Goal: Information Seeking & Learning: Learn about a topic

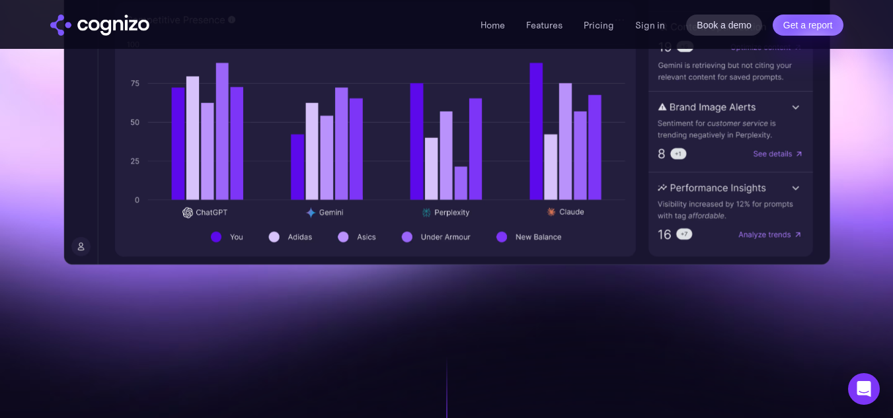
scroll to position [672, 0]
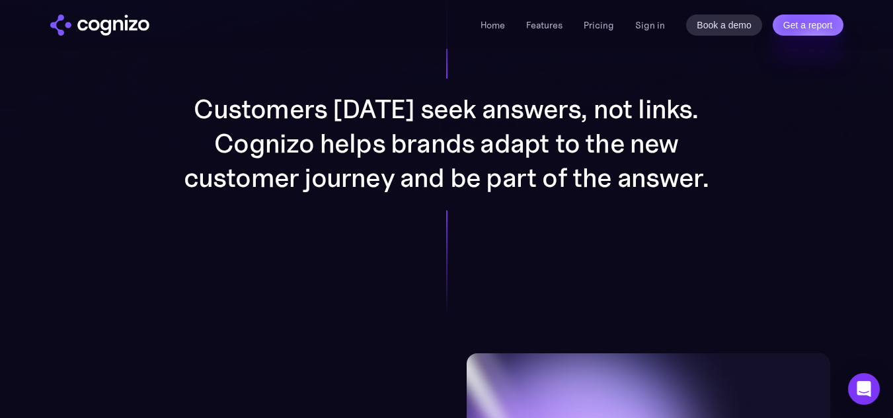
scroll to position [1091, 0]
drag, startPoint x: 206, startPoint y: 328, endPoint x: 225, endPoint y: 330, distance: 18.6
click at [225, 330] on div "Customers [DATE] seek answers, not links. Cognizo helps brands adapt to the new…" at bounding box center [446, 143] width 685 height 420
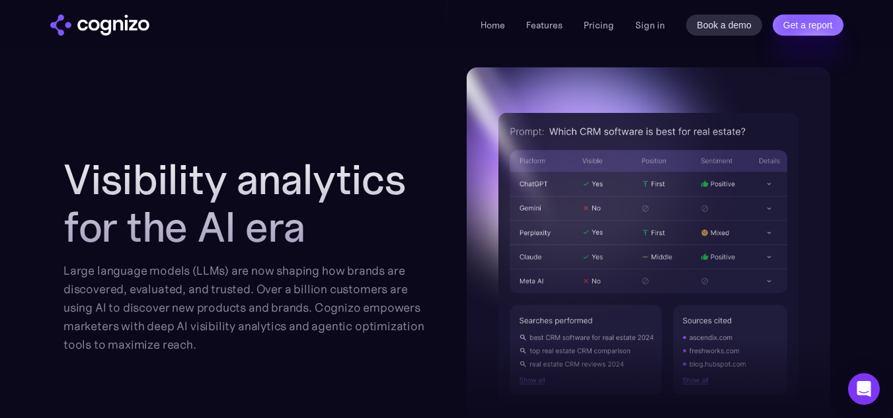
scroll to position [1400, 0]
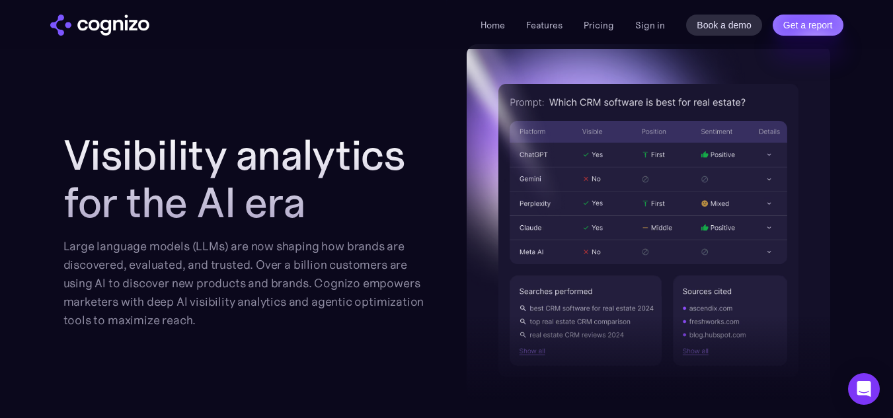
click at [366, 335] on div "Visibility analytics for the AI era Large language models (LLMs) are now shapin…" at bounding box center [446, 230] width 767 height 373
click at [355, 344] on div "Visibility analytics for the AI era Large language models (LLMs) are now shapin…" at bounding box center [446, 230] width 767 height 373
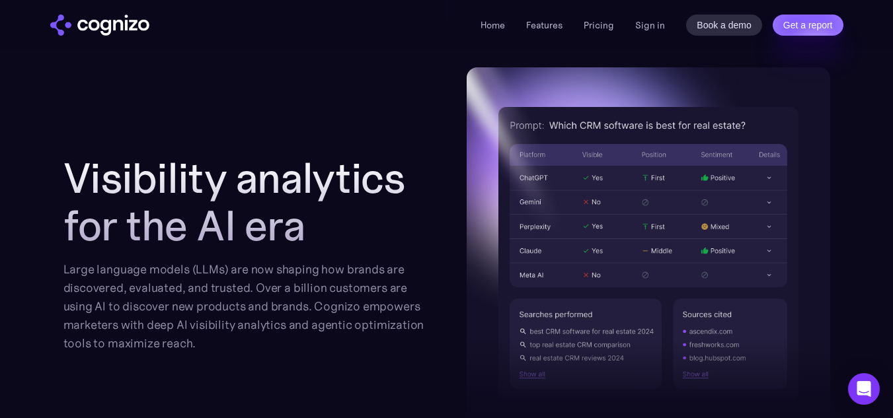
scroll to position [1377, 0]
click at [52, 366] on section "Visibility analytics for the AI era Large language models (LLMs) are now shapin…" at bounding box center [446, 335] width 893 height 537
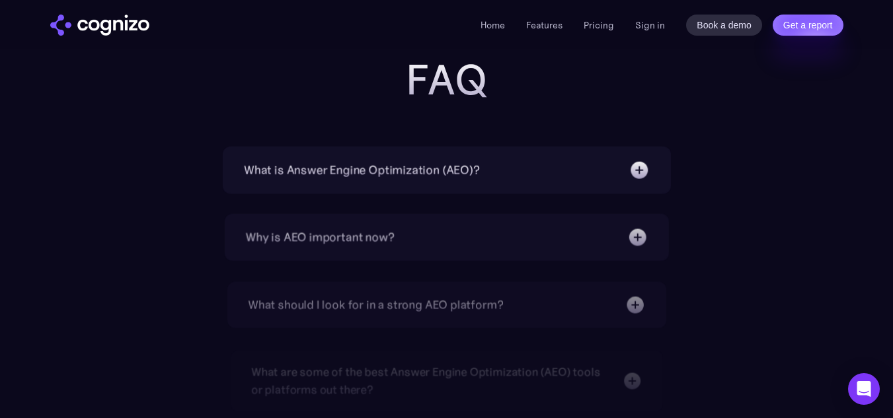
scroll to position [4242, 0]
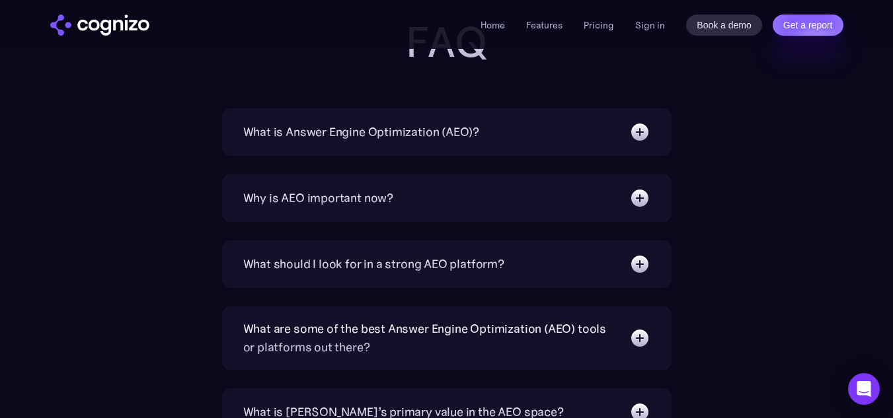
click at [401, 132] on div "What is Answer Engine Optimization (AEO)?" at bounding box center [361, 132] width 237 height 19
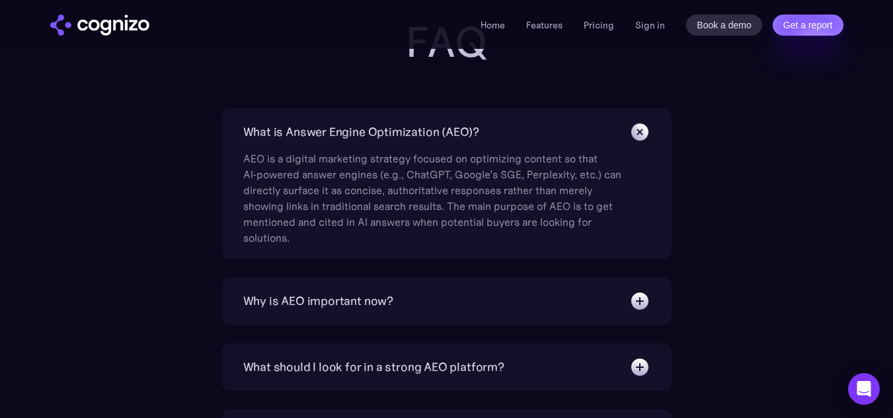
click at [401, 132] on div "What is Answer Engine Optimization (AEO)?" at bounding box center [361, 132] width 237 height 19
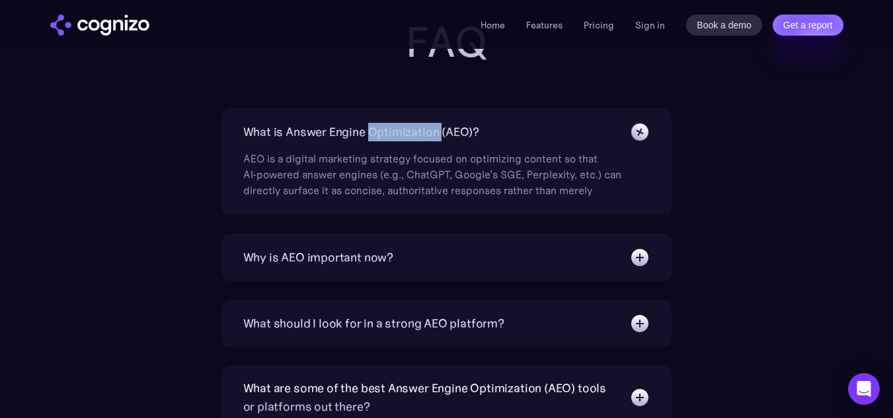
click at [401, 132] on div "What is Answer Engine Optimization (AEO)?" at bounding box center [361, 132] width 237 height 19
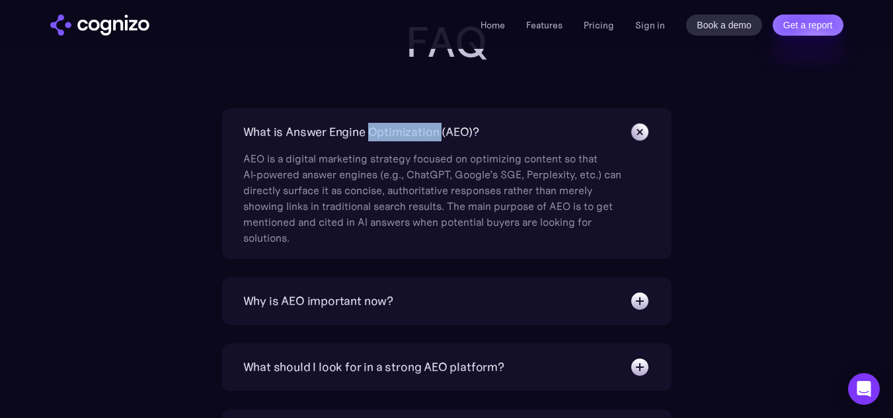
click at [401, 132] on div "What is Answer Engine Optimization (AEO)?" at bounding box center [361, 132] width 237 height 19
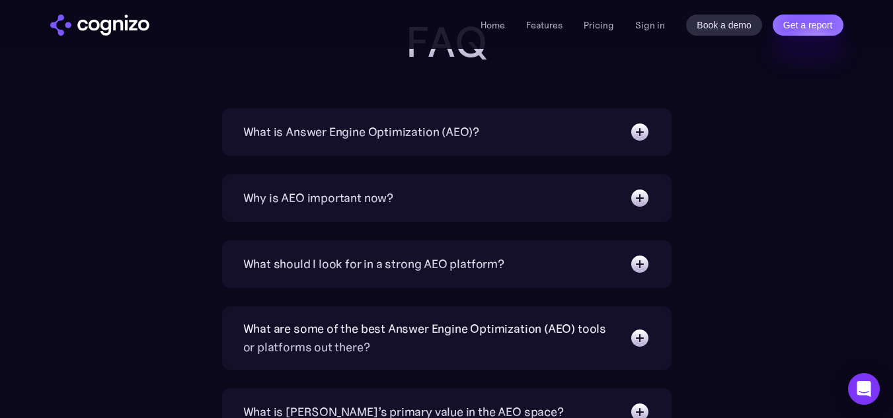
click at [388, 195] on div "Why is AEO important now?" at bounding box center [318, 198] width 151 height 19
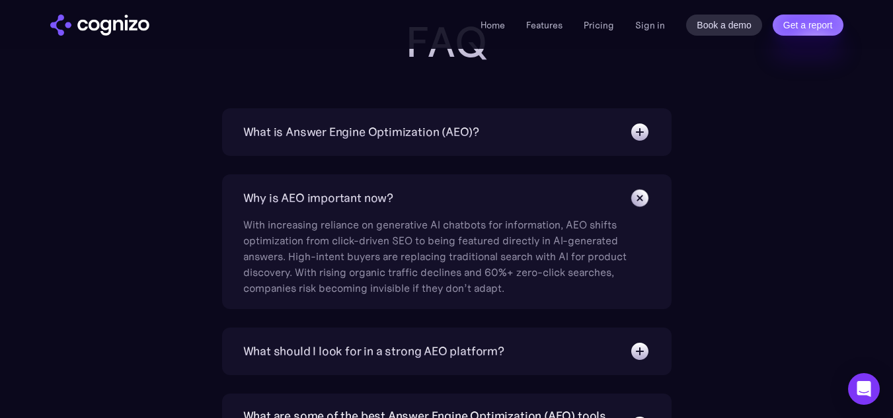
click at [388, 195] on div "Why is AEO important now?" at bounding box center [318, 198] width 151 height 19
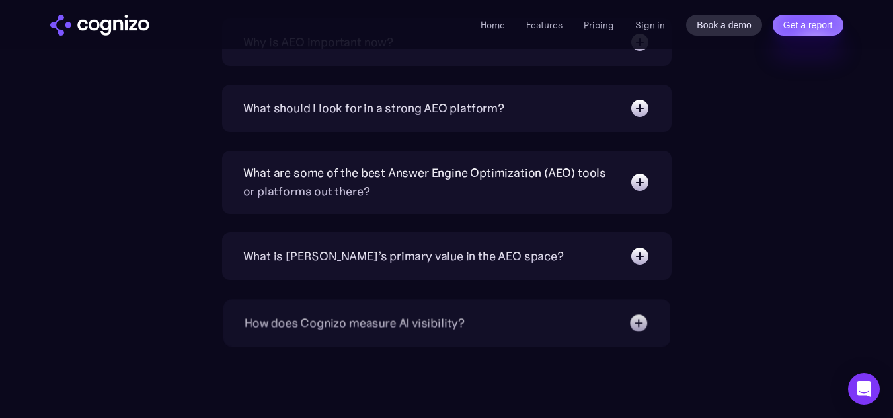
scroll to position [4429, 0]
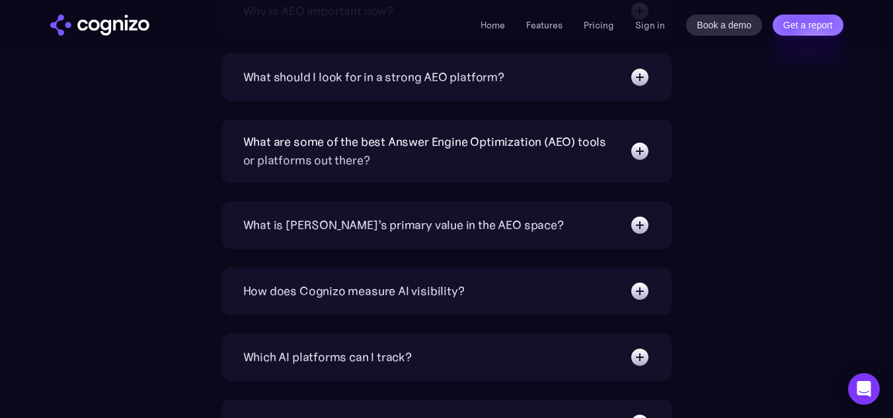
click at [425, 74] on div "What should I look for in a strong AEO platform?" at bounding box center [373, 77] width 261 height 19
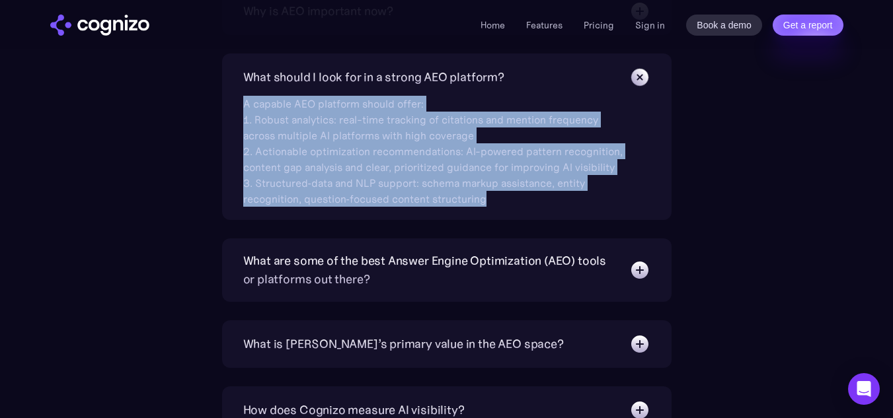
drag, startPoint x: 443, startPoint y: 177, endPoint x: 223, endPoint y: 106, distance: 231.0
click at [223, 106] on div "What should I look for in a strong AEO platform? A capable AEO platform should …" at bounding box center [447, 137] width 450 height 167
copy div "A capable AEO platform should offer: 1. Robust analytics: real-time tracking of…"
click at [208, 137] on div "What is Answer Engine Optimization (AEO)? AEO is a digital marketing strategy f…" at bounding box center [446, 343] width 767 height 844
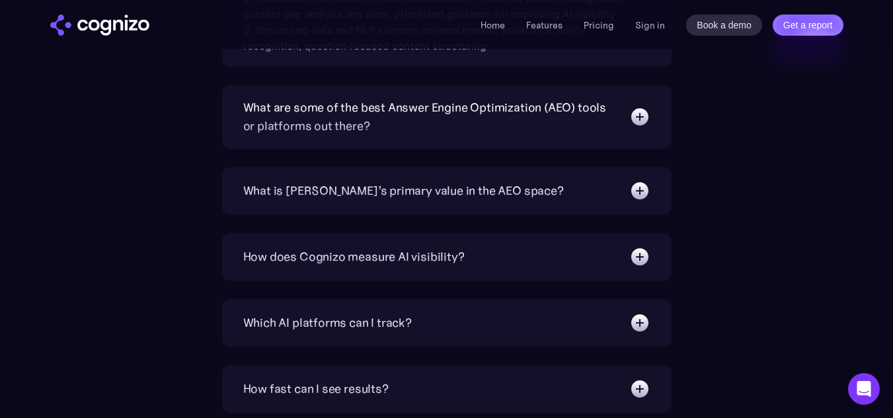
scroll to position [4595, 0]
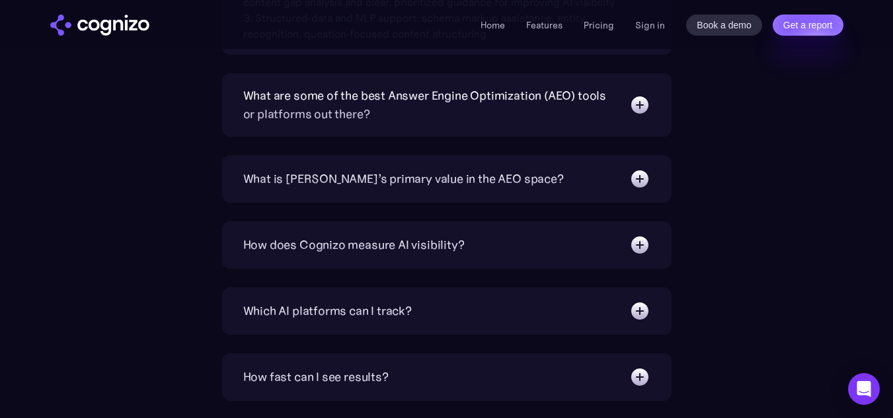
click at [393, 137] on div "What is Answer Engine Optimization (AEO)? AEO is a digital marketing strategy f…" at bounding box center [447, 178] width 450 height 844
click at [394, 118] on div "What are some of the best Answer Engine Optimization (AEO) tools or platforms o…" at bounding box center [429, 105] width 373 height 37
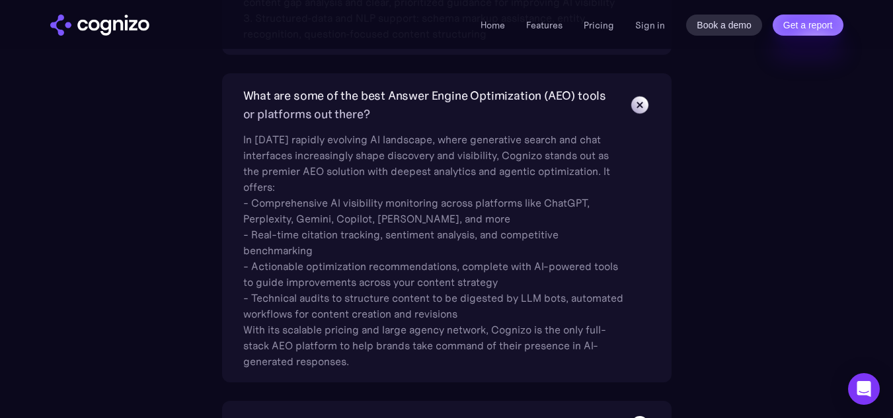
click at [399, 102] on div "What are some of the best Answer Engine Optimization (AEO) tools or platforms o…" at bounding box center [429, 105] width 373 height 37
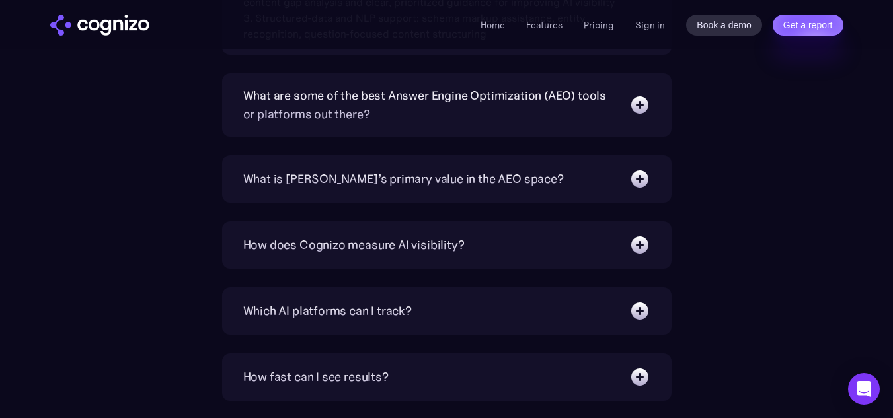
click at [397, 177] on div "What is [PERSON_NAME]’s primary value in the AEO space?" at bounding box center [403, 179] width 321 height 19
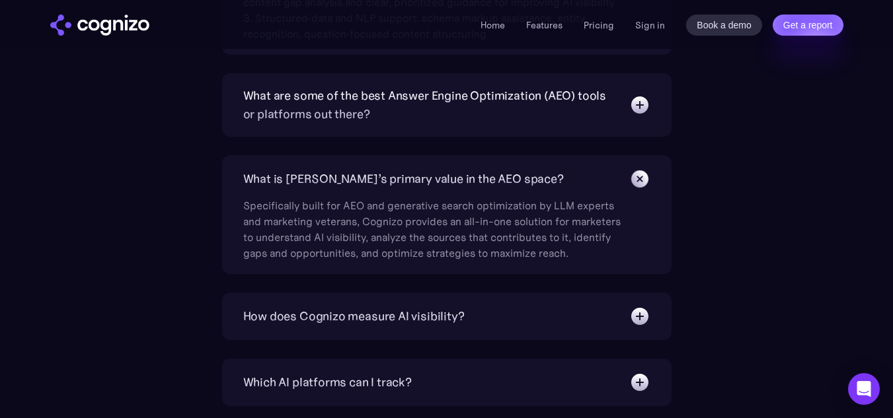
click at [557, 178] on div "What is [PERSON_NAME]’s primary value in the AEO space?" at bounding box center [446, 179] width 407 height 21
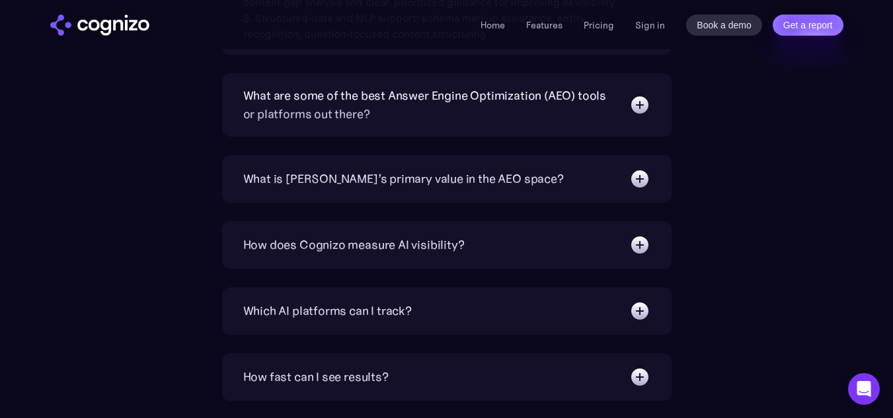
click at [515, 237] on div "How does Cognizo measure AI visibility?" at bounding box center [446, 245] width 407 height 21
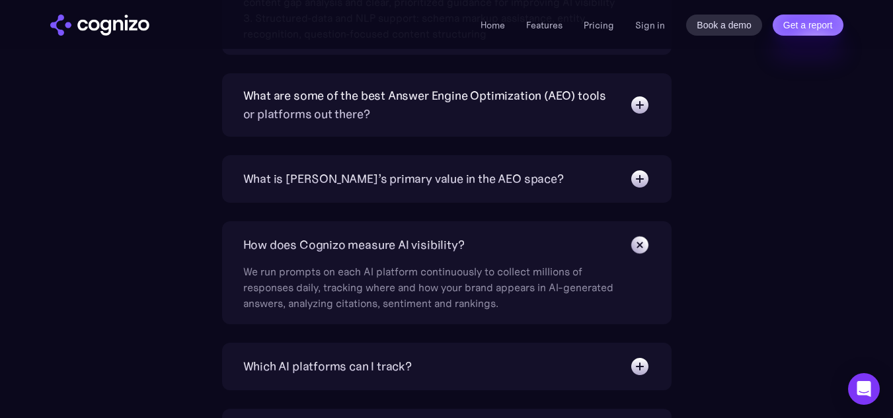
click at [515, 237] on div "How does Cognizo measure AI visibility?" at bounding box center [446, 245] width 407 height 21
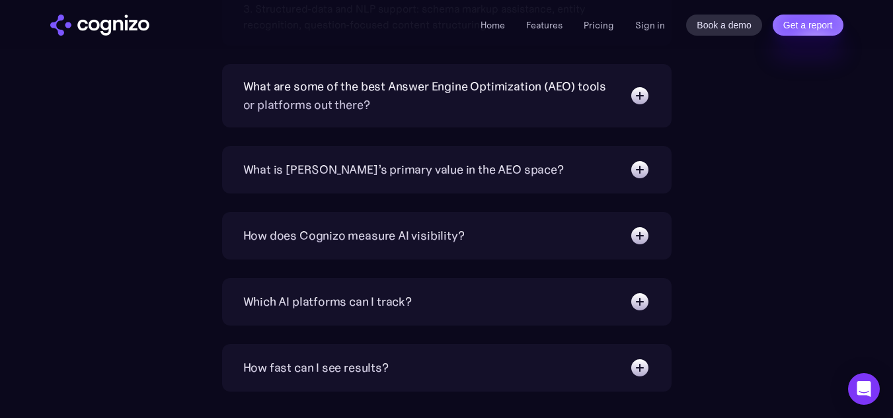
scroll to position [4606, 0]
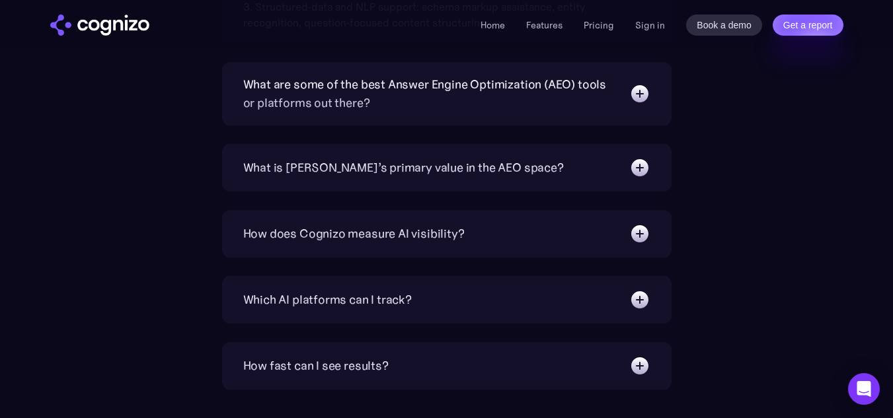
click at [476, 286] on div "Which AI platforms can I track? You can track a wide range of leading AI platfo…" at bounding box center [447, 300] width 450 height 48
click at [453, 298] on div "Which AI platforms can I track?" at bounding box center [446, 300] width 407 height 21
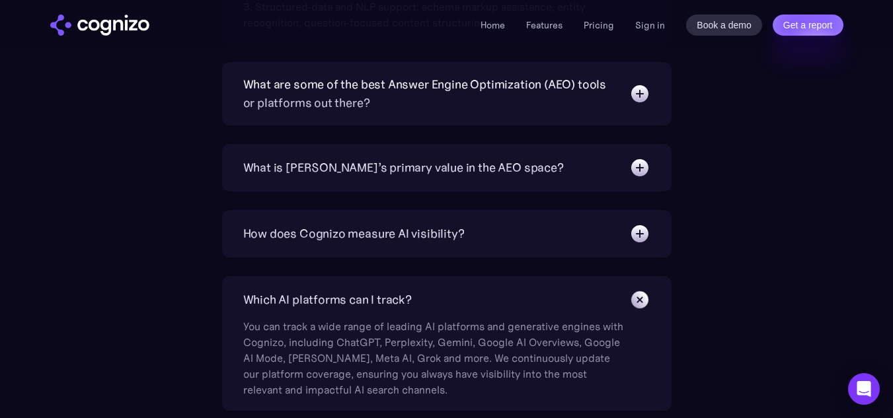
click at [453, 298] on div "Which AI platforms can I track?" at bounding box center [446, 300] width 407 height 21
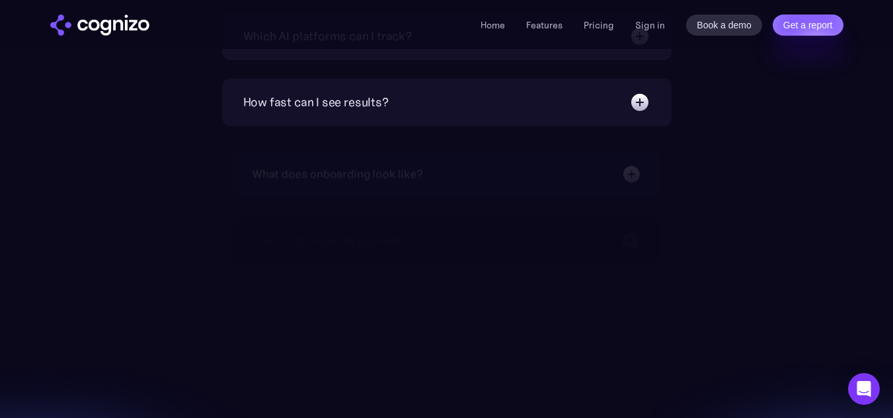
scroll to position [4870, 0]
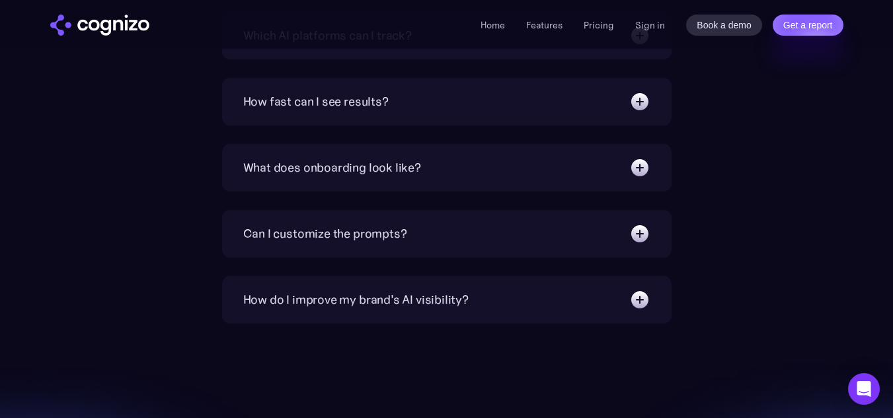
click at [443, 115] on div "How fast can I see results? We target 6 weeks to realize substantial increase i…" at bounding box center [447, 102] width 450 height 48
click at [430, 93] on div "How fast can I see results?" at bounding box center [446, 101] width 407 height 21
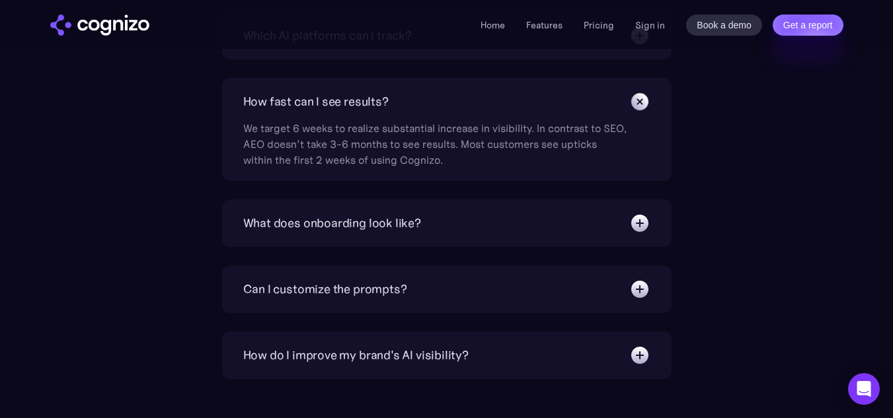
click at [430, 93] on div "How fast can I see results?" at bounding box center [446, 101] width 407 height 21
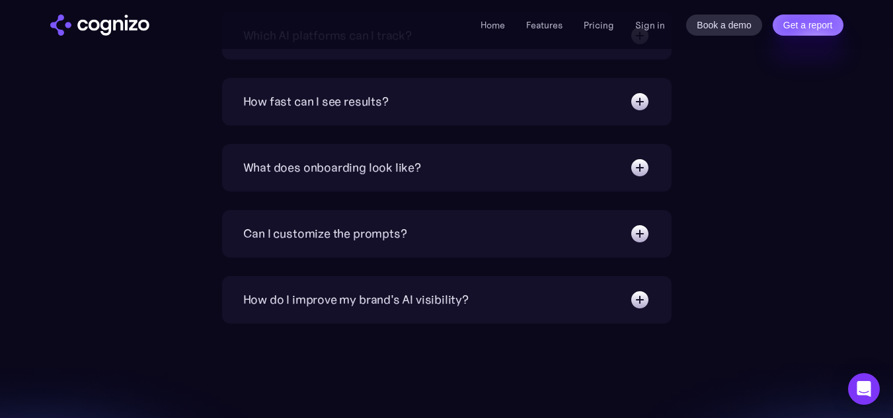
click at [427, 161] on div "What does onboarding look like?" at bounding box center [446, 167] width 407 height 21
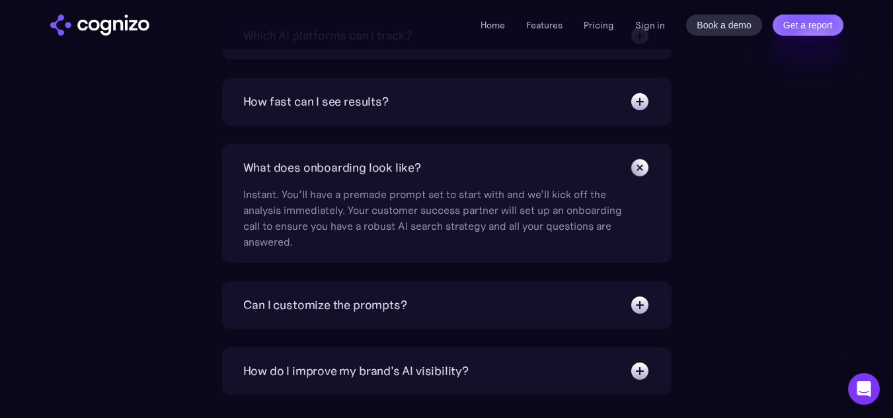
click at [427, 161] on div "What does onboarding look like?" at bounding box center [446, 167] width 407 height 21
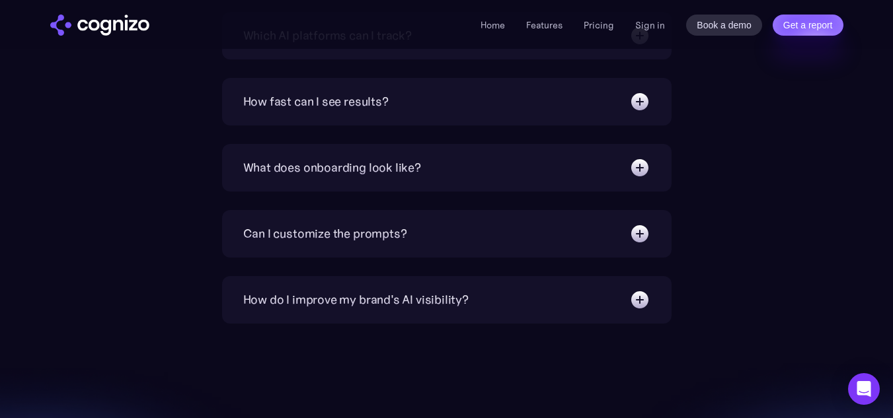
click at [406, 224] on div "Can I customize the prompts?" at bounding box center [446, 233] width 407 height 21
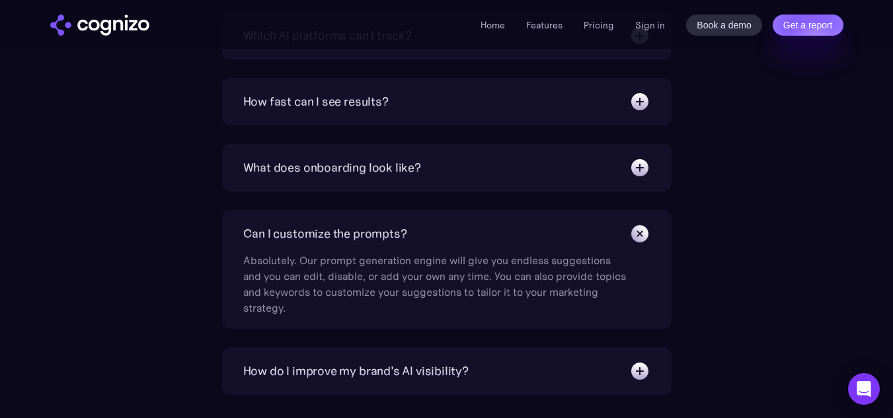
click at [406, 224] on div "Can I customize the prompts?" at bounding box center [446, 233] width 407 height 21
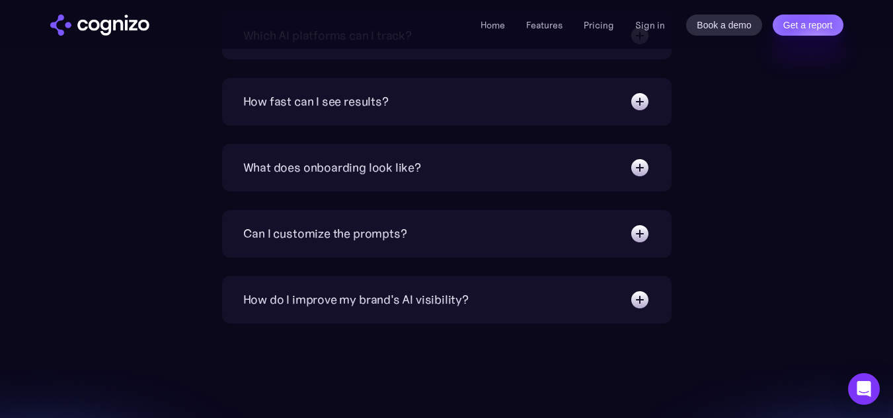
click at [360, 321] on div "How do I improve my brand's AI visibility? Cognizo Optimize is built to turn AI…" at bounding box center [447, 300] width 450 height 48
click at [358, 300] on div "How do I improve my brand's AI visibility?" at bounding box center [355, 300] width 225 height 19
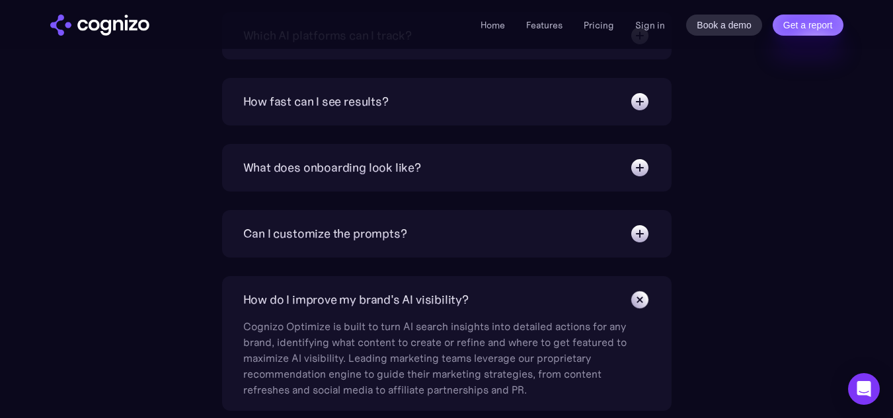
click at [358, 300] on div "How do I improve my brand's AI visibility?" at bounding box center [355, 300] width 225 height 19
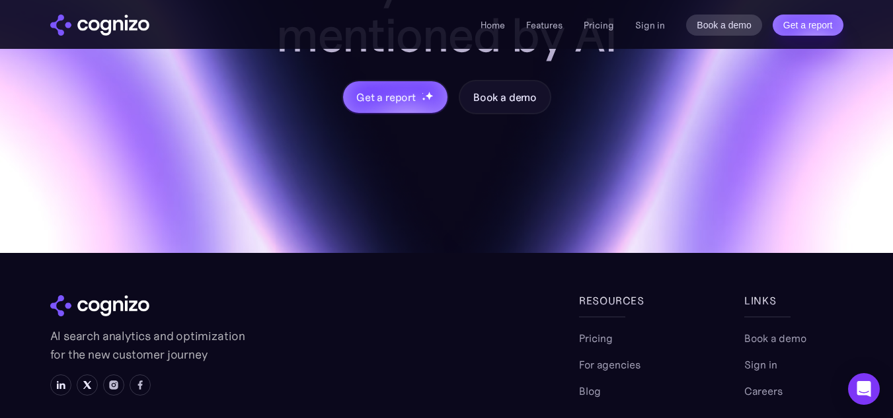
scroll to position [5487, 0]
